Goal: Information Seeking & Learning: Check status

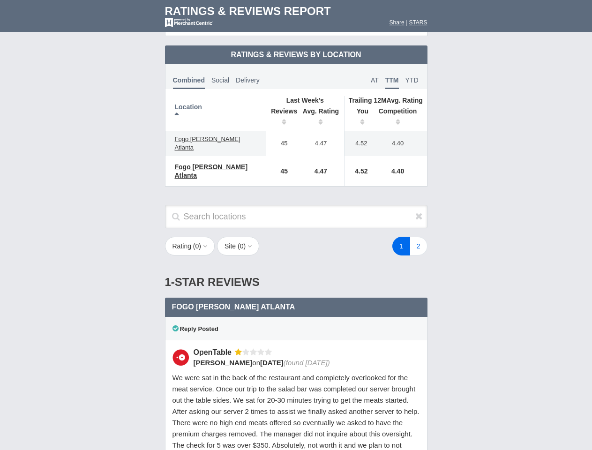
scroll to position [454, 0]
click at [296, 237] on div "1 2" at bounding box center [355, 246] width 164 height 19
click at [216, 105] on th "Location" at bounding box center [215, 113] width 101 height 35
click at [282, 110] on th "Reviews" at bounding box center [282, 117] width 32 height 26
click at [321, 110] on th "Avg. Rating" at bounding box center [321, 117] width 47 height 26
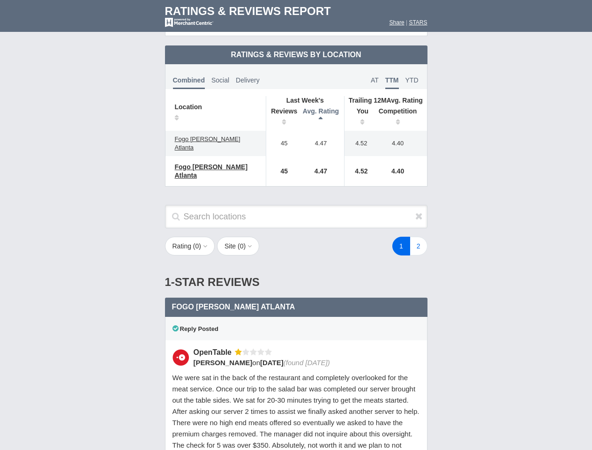
click at [359, 110] on th "You" at bounding box center [358, 117] width 29 height 26
click at [400, 110] on th "Competition" at bounding box center [399, 117] width 53 height 26
click at [296, 317] on div "Reply Posted" at bounding box center [296, 328] width 262 height 23
click at [419, 211] on icon at bounding box center [418, 215] width 7 height 9
click at [191, 237] on button "Rating ( 0 )" at bounding box center [190, 246] width 50 height 19
